Goal: Obtain resource: Download file/media

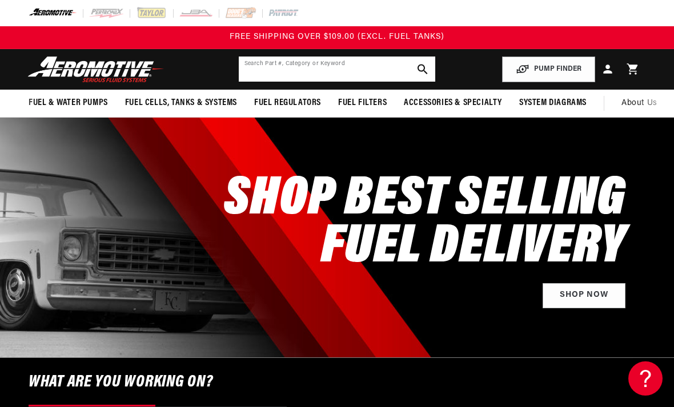
click at [270, 70] on input "text" at bounding box center [337, 69] width 197 height 25
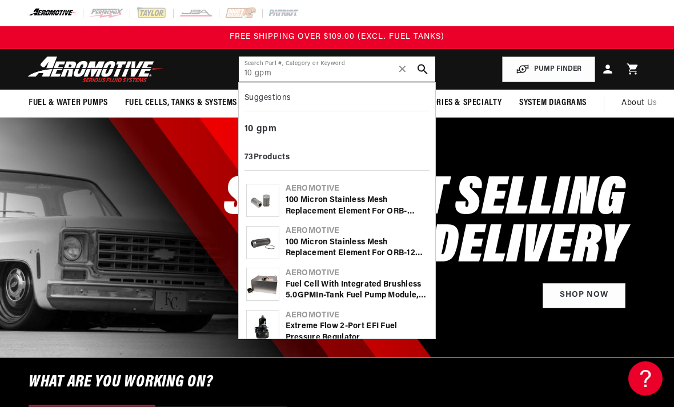
type input "10 gpm"
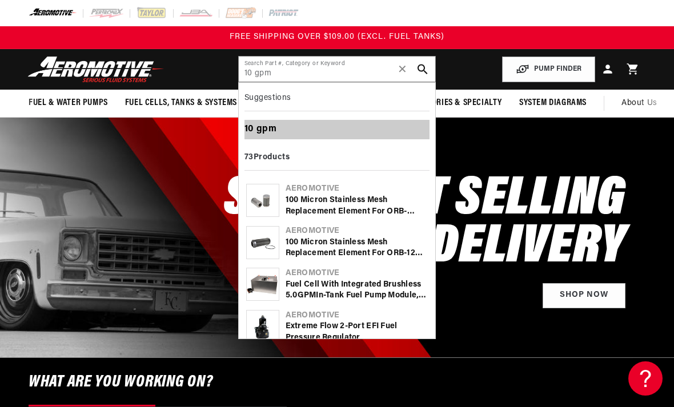
click at [261, 128] on b "gpm" at bounding box center [266, 128] width 21 height 9
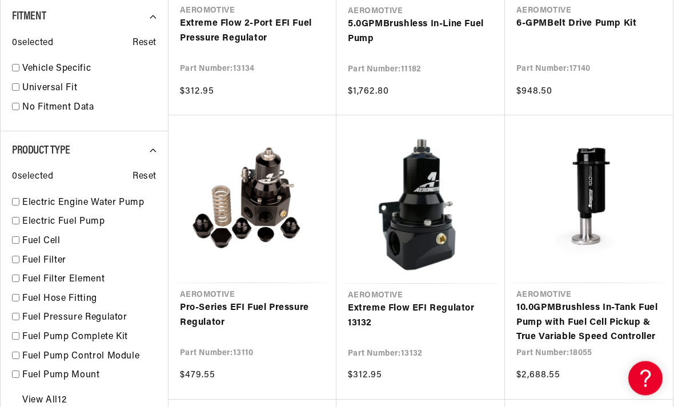
scroll to position [787, 0]
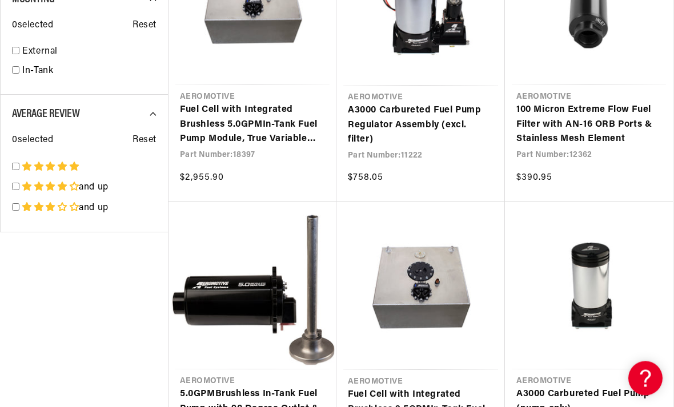
scroll to position [1721, 0]
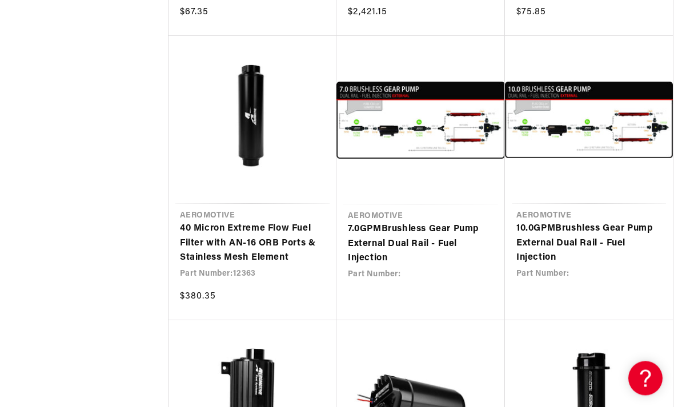
scroll to position [3168, 0]
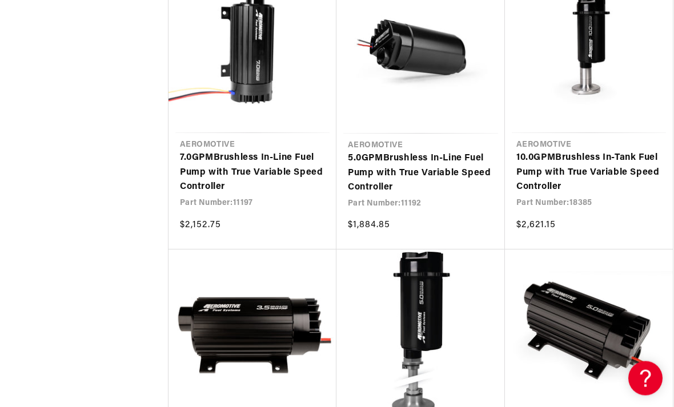
scroll to position [3372, 0]
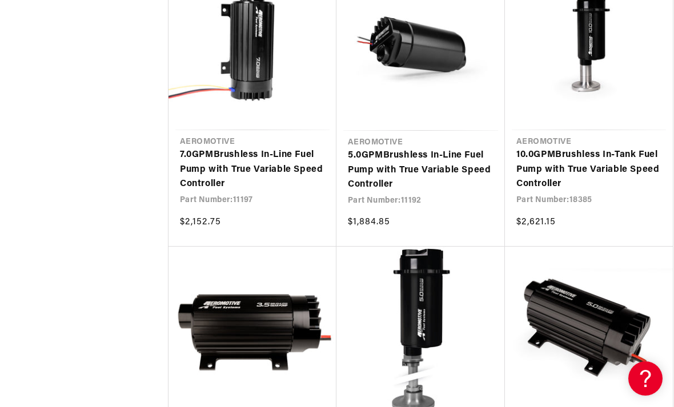
click at [634, 172] on link "10 .0 GPM Brushless In-Tank Fuel Pump with True Variable Speed Controller" at bounding box center [588, 170] width 145 height 44
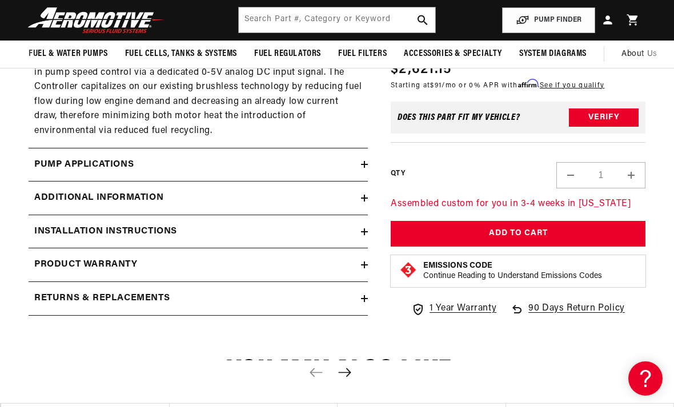
scroll to position [1677, 0]
click at [349, 191] on div "Additional information" at bounding box center [195, 198] width 332 height 15
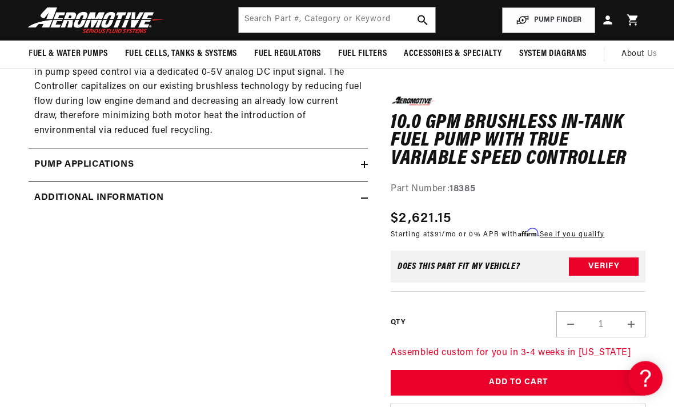
scroll to position [1678, 0]
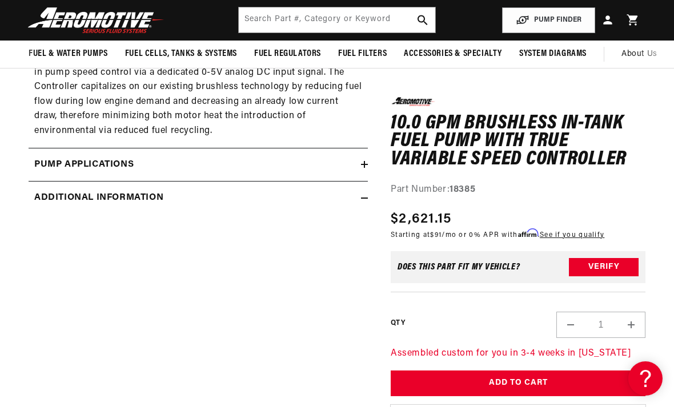
click at [355, 191] on div "Additional information" at bounding box center [195, 198] width 332 height 15
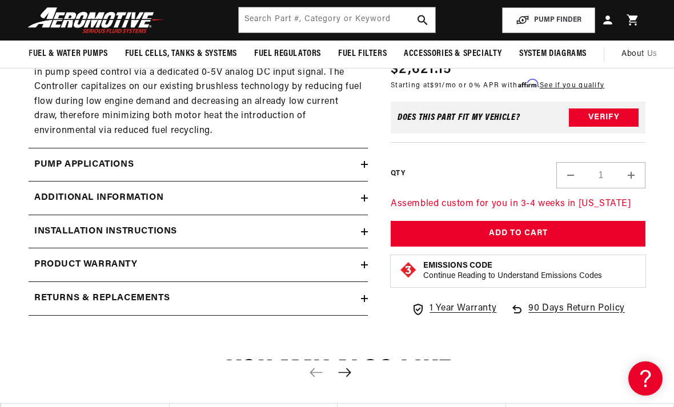
scroll to position [0, 0]
click at [366, 228] on icon at bounding box center [364, 231] width 7 height 7
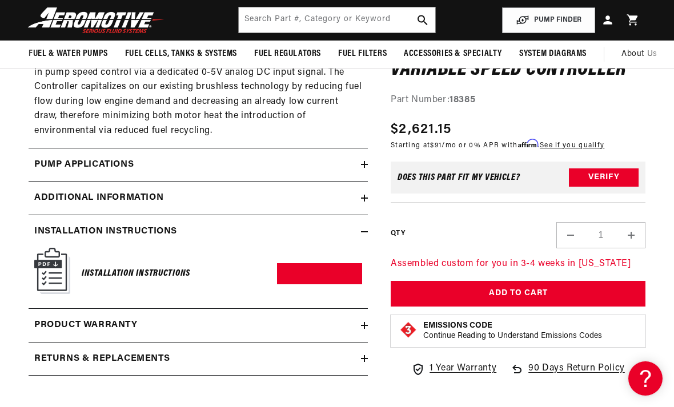
click at [326, 263] on link "Download PDF" at bounding box center [319, 273] width 85 height 21
